Goal: Task Accomplishment & Management: Use online tool/utility

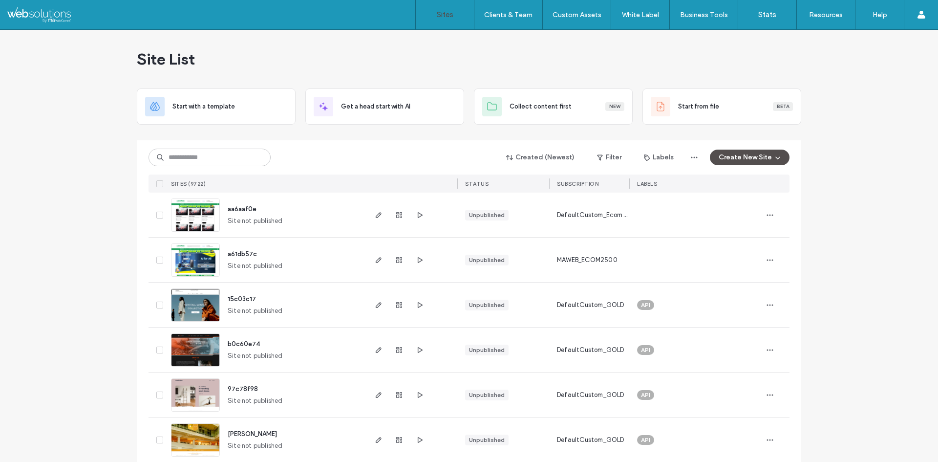
click at [206, 163] on input at bounding box center [210, 158] width 122 height 18
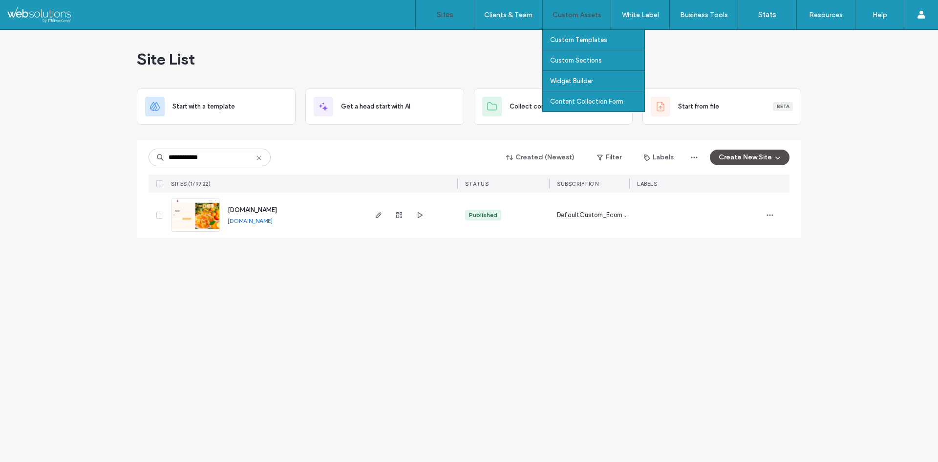
type input "**********"
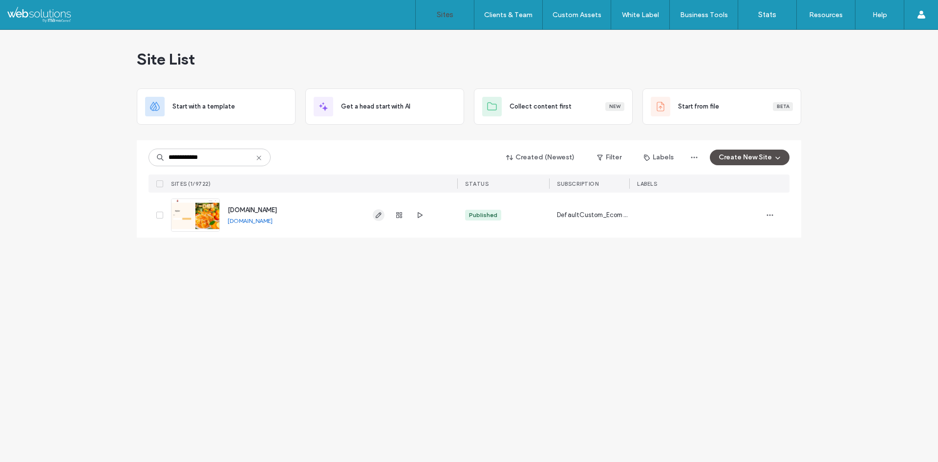
click at [375, 217] on icon "button" at bounding box center [379, 215] width 8 height 8
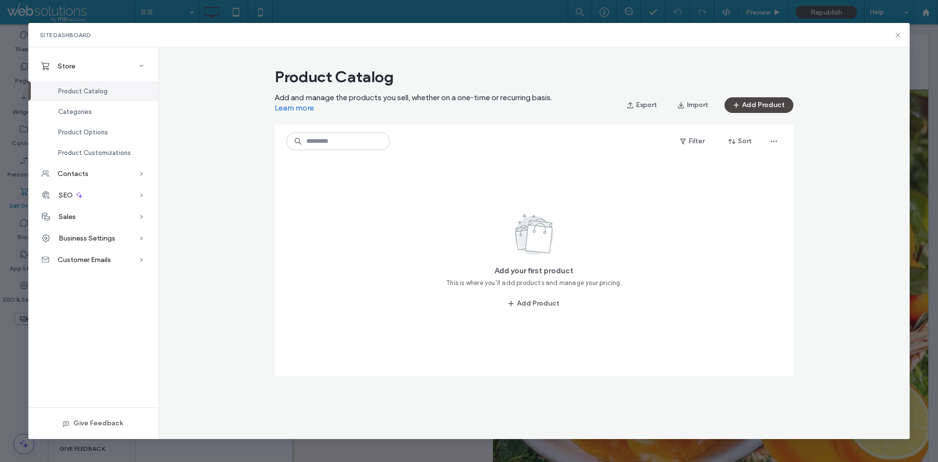
click at [760, 108] on button "Add Product" at bounding box center [759, 105] width 69 height 16
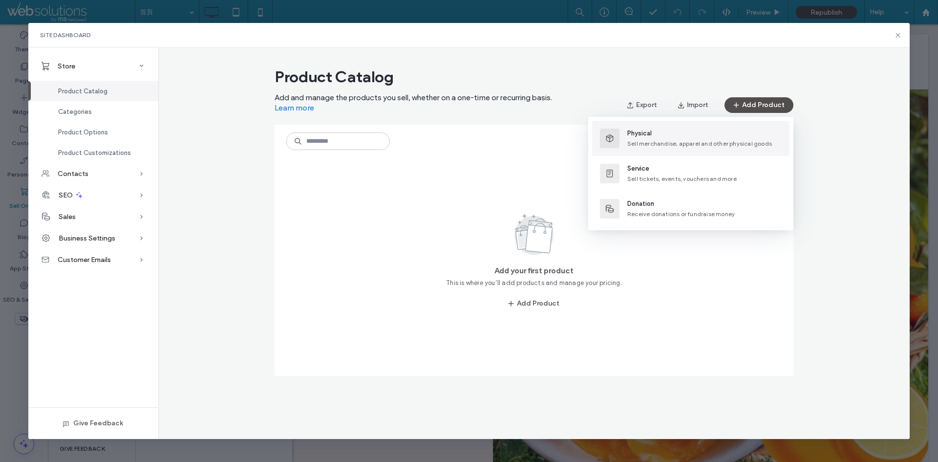
click at [658, 142] on span "Sell merchandise, apparel and other physical goods" at bounding box center [700, 143] width 145 height 7
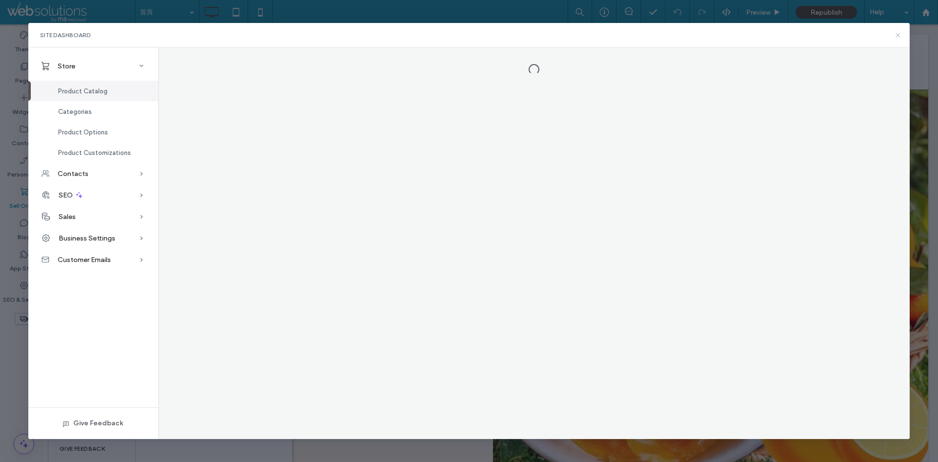
click at [901, 39] on icon at bounding box center [898, 35] width 8 height 8
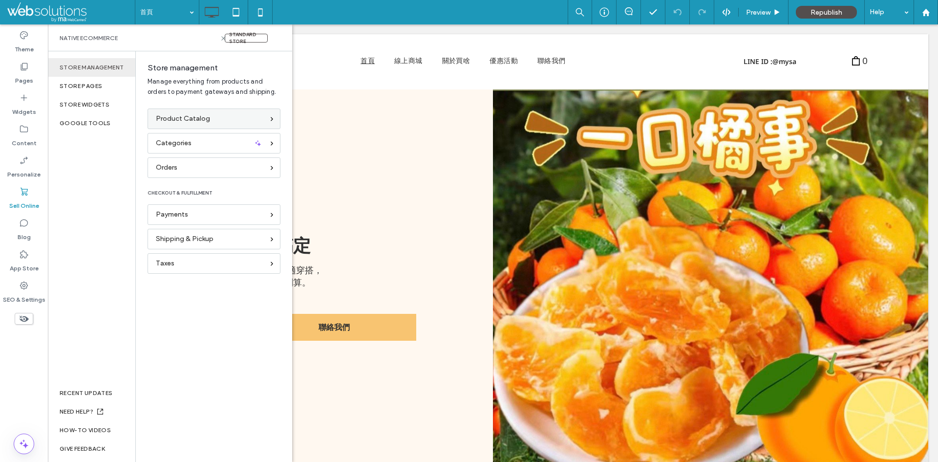
click at [218, 123] on div "Product Catalog" at bounding box center [210, 118] width 108 height 11
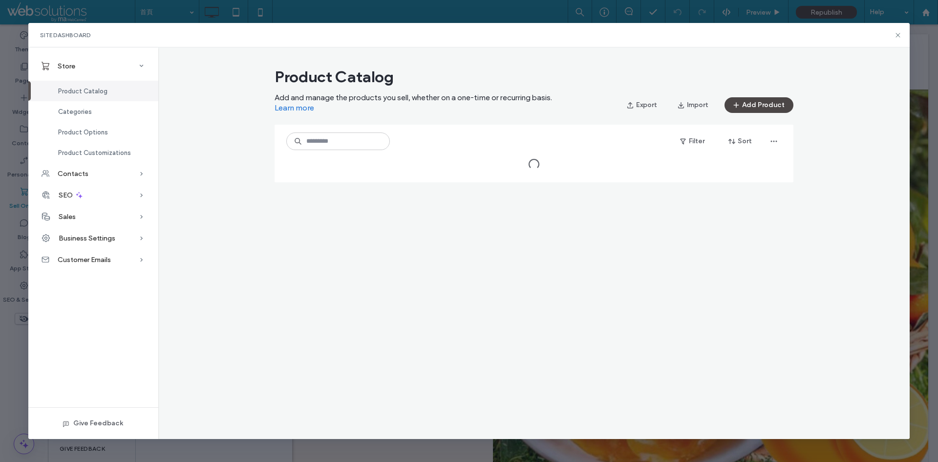
click at [762, 109] on button "Add Product" at bounding box center [759, 105] width 69 height 16
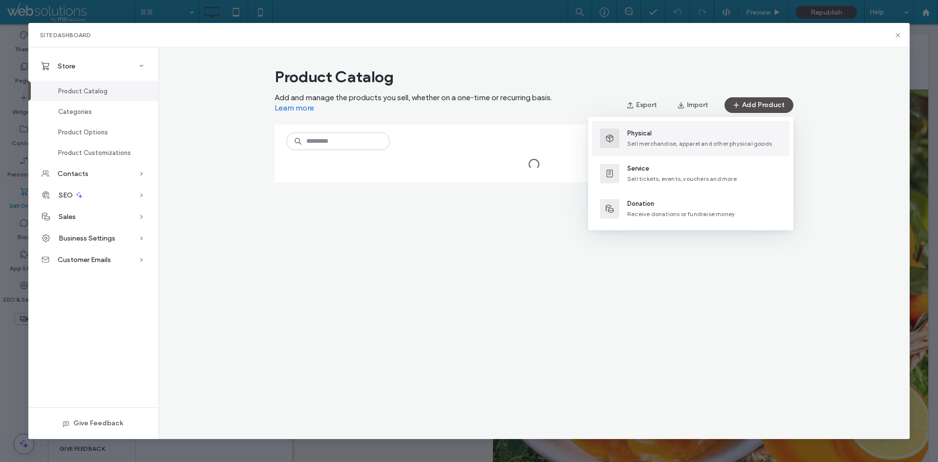
click at [668, 139] on div "Physical Sell merchandise, apparel and other physical goods" at bounding box center [700, 139] width 145 height 20
